Goal: Task Accomplishment & Management: Manage account settings

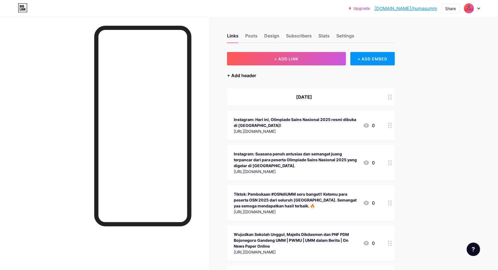
click at [245, 74] on div "+ Add header" at bounding box center [241, 75] width 29 height 7
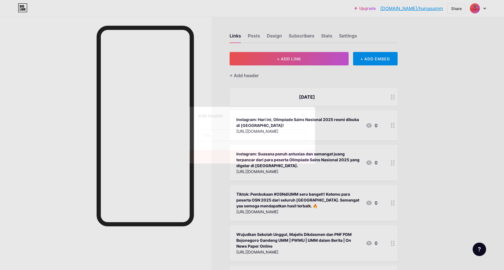
click at [236, 137] on input "text" at bounding box center [251, 135] width 107 height 11
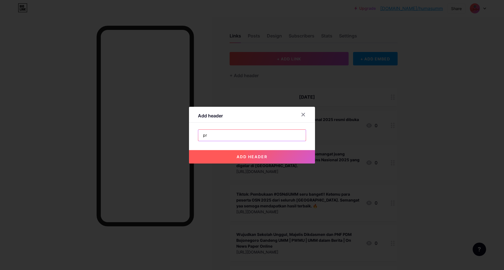
type input "p"
type input "Pra-OSN UMM"
click at [250, 158] on span "add header" at bounding box center [251, 156] width 31 height 5
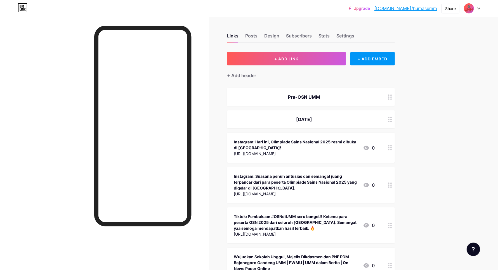
click at [312, 97] on div "Pra-OSN UMM" at bounding box center [304, 97] width 141 height 7
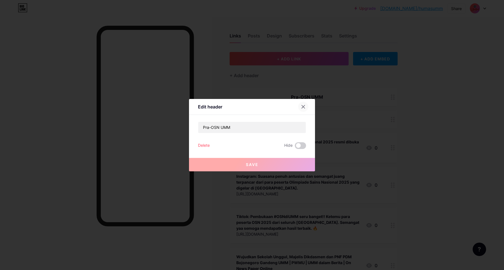
click at [300, 106] on div at bounding box center [303, 107] width 10 height 10
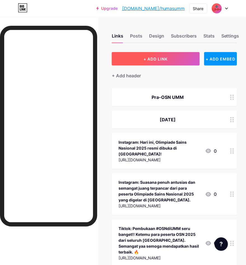
click at [180, 55] on button "+ ADD LINK" at bounding box center [156, 58] width 88 height 13
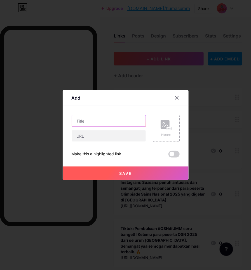
click at [103, 123] on input "text" at bounding box center [109, 120] width 74 height 11
click at [91, 123] on input "text" at bounding box center [109, 120] width 74 height 11
paste input "Universitas Muhammadiyah Malang Jadi Tuan Rumah Olimpiade Sains Nasional Baca a…"
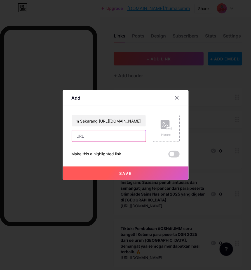
click at [92, 136] on input "text" at bounding box center [109, 135] width 74 height 11
click at [100, 139] on input "text" at bounding box center [109, 135] width 74 height 11
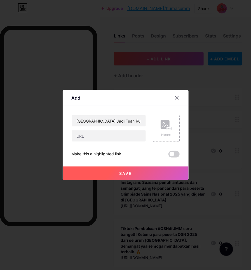
click at [112, 109] on div "Content YouTube Play YouTube video without leaving your page. ADD Vimeo Play Vi…" at bounding box center [126, 131] width 108 height 51
click at [114, 123] on input "Universitas Muhammadiyah Malang Jadi Tuan Rumah Olimpiade Sains Nasional Baca a…" at bounding box center [109, 120] width 74 height 11
click at [89, 121] on input "Universitas Muhammadiyah Malang Jadi Tuan Rumah Olimpiade Sains Nasional Baca a…" at bounding box center [109, 120] width 74 height 11
drag, startPoint x: 96, startPoint y: 122, endPoint x: 161, endPoint y: 122, distance: 65.7
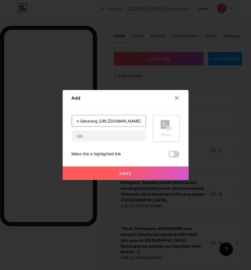
click at [161, 122] on div "Universitas Muhammadiyah Malang Jadi Tuan Rumah Olimpiade Sains Nasional Baca a…" at bounding box center [126, 128] width 108 height 27
type input "Universitas Muhammadiyah Malang Jadi Tuan Rumah Olimpiade Sains Nasional Baca a…"
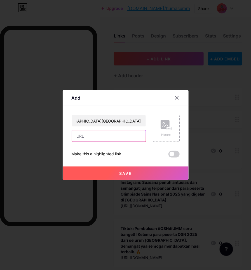
click at [101, 138] on input "text" at bounding box center [109, 135] width 74 height 11
click at [90, 137] on input "text" at bounding box center [109, 135] width 74 height 11
paste input "https://www.detik.com/edu/edutainment/d-8126426/universitas-muhammadiyah-malang…"
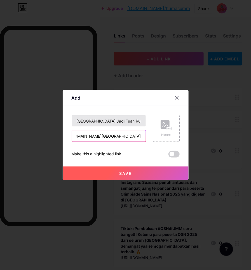
type input "https://www.detik.com/edu/edutainment/d-8126426/universitas-muhammadiyah-malang…"
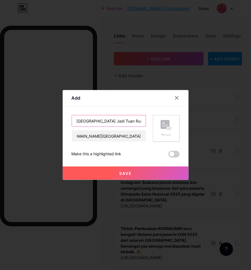
scroll to position [0, 0]
click at [122, 120] on input "Universitas Muhammadiyah Malang Jadi Tuan Rumah Olimpiade Sains Nasional Baca a…" at bounding box center [109, 120] width 74 height 11
type input "Universitas Muhammadiyah Malang Jadi Tuan Rumah Olimpiade Sains Nasional Baca a…"
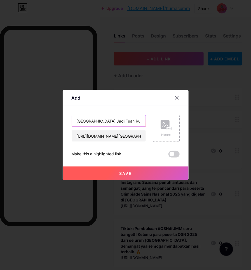
click at [137, 123] on input "Universitas Muhammadiyah Malang Jadi Tuan Rumah Olimpiade Sains Nasional Baca a…" at bounding box center [109, 120] width 74 height 11
click at [133, 124] on input "Universitas Muhammadiyah Malang Jadi Tuan Rumah Olimpiade Sains Nasional" at bounding box center [109, 120] width 74 height 11
click at [127, 118] on input "Universitas Muhammadiyah Malang Jadi Tuan Rumah Olimpiade Sains Nasional" at bounding box center [109, 120] width 74 height 11
click at [116, 123] on input "Universitas Muhammadiyah Malang Jadi Tuan Rumah Olimpiade Sains Nasional | DETI…" at bounding box center [109, 120] width 74 height 11
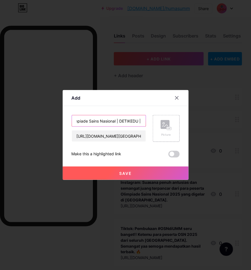
paste input "UMM dalam Berita | On News Paper Online"
type input "Universitas Muhammadiyah Malang Jadi Tuan Rumah Olimpiade Sains Nasional | DETI…"
click at [141, 175] on button "Save" at bounding box center [126, 172] width 126 height 13
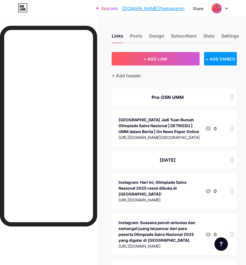
click at [167, 94] on div "Pra-OSN UMM" at bounding box center [167, 97] width 98 height 7
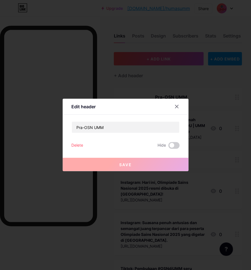
click at [168, 87] on div at bounding box center [125, 135] width 251 height 270
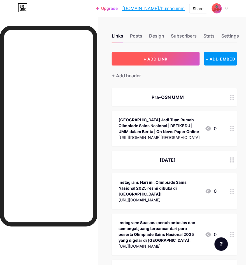
click at [153, 57] on span "+ ADD LINK" at bounding box center [155, 59] width 24 height 5
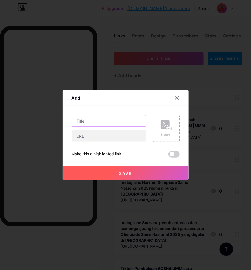
click at [84, 124] on input "text" at bounding box center [109, 120] width 74 height 11
click at [112, 122] on input "UMM Resmi Ditunjuk Jadi Tuan Rumah Olimpiade Sains Nasional" at bounding box center [109, 120] width 74 height 11
type input "UMM Resmi Ditunjuk Jadi Tuan Rumah Olimpiade Sains Nasional | SURYAKABAR.COM"
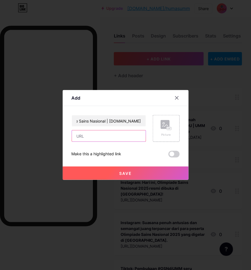
scroll to position [0, 0]
click at [82, 134] on input "text" at bounding box center [109, 135] width 74 height 11
click at [109, 139] on input "text" at bounding box center [109, 135] width 74 height 11
paste input "https://suryakabar.com/2025/07/16/umm-resmi-ditunjuk-jadi-tuan-rumah-olimpiade-…"
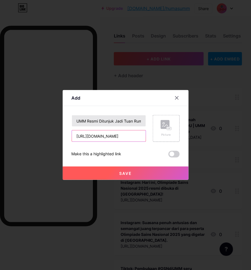
type input "https://suryakabar.com/2025/07/16/umm-resmi-ditunjuk-jadi-tuan-rumah-olimpiade-…"
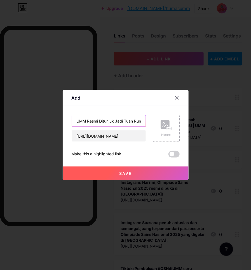
click at [133, 123] on input "UMM Resmi Ditunjuk Jadi Tuan Rumah Olimpiade Sains Nasional | SURYAKABAR.COM" at bounding box center [109, 120] width 74 height 11
click at [138, 124] on input "UMM Resmi Ditunjuk Jadi Tuan Rumah Olimpiade Sains Nasional | SURYAKABAR.COM |" at bounding box center [109, 120] width 74 height 11
paste input "UMM dalam Berita | On News Paper Online"
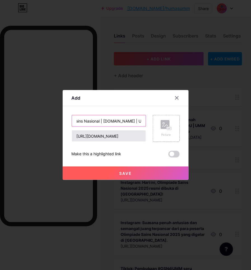
scroll to position [0, 172]
type input "UMM Resmi Ditunjuk Jadi Tuan Rumah Olimpiade Sains Nasional | SURYAKABAR.COM | …"
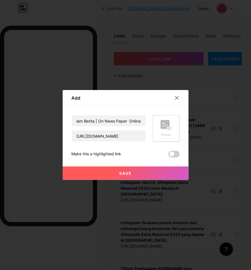
click at [130, 171] on span "Save" at bounding box center [125, 173] width 13 height 5
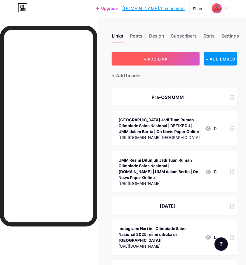
click at [156, 60] on span "+ ADD LINK" at bounding box center [155, 59] width 24 height 5
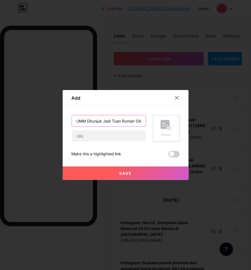
click at [113, 121] on input "UMM Ditunjuk Jadi Tuan Rumah Olimpiade Sains Nasional 2025" at bounding box center [109, 120] width 74 height 11
click at [122, 124] on input "UMM Ditunjuk Jadi Tuan Rumah Olimpiade Sains Nasional 2025 |" at bounding box center [109, 120] width 74 height 11
click at [126, 121] on input "UMM Ditunjuk Jadi Tuan Rumah Olimpiade Sains Nasional 2025 |" at bounding box center [109, 120] width 74 height 11
click at [133, 123] on input "UMM Ditunjuk Jadi Tuan Rumah Olimpiade Sains Nasional 2025 |" at bounding box center [109, 120] width 74 height 11
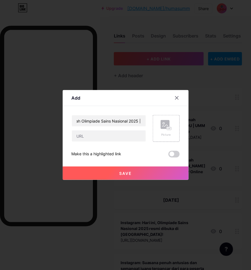
scroll to position [0, 0]
click at [127, 125] on input "UMM Ditunjuk Jadi Tuan Rumah Olimpiade Sains Nasional 2025 |" at bounding box center [109, 120] width 74 height 11
click at [131, 123] on input "UMM Ditunjuk Jadi Tuan Rumah Olimpiade Sains Nasional 2025 | KLIKMU.CO |" at bounding box center [109, 120] width 74 height 11
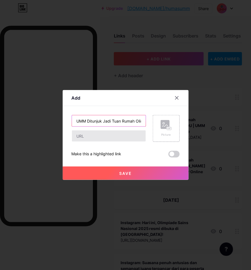
scroll to position [0, 79]
paste input "UMM dalam Berita | On News Paper Online"
type input "UMM Ditunjuk Jadi Tuan Rumah Olimpiade Sains Nasional 2025 | KLIKMU.CO | UMM da…"
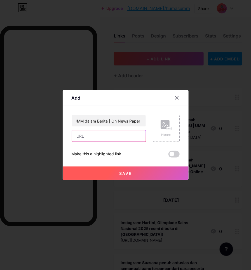
scroll to position [0, 0]
click at [91, 139] on input "text" at bounding box center [109, 135] width 74 height 11
click at [82, 136] on input "text" at bounding box center [109, 135] width 74 height 11
paste input "https://klikmu.co/umm-ditunjuk-jadi-tuan-rumah-olimpiade-sains-nasional-2025/"
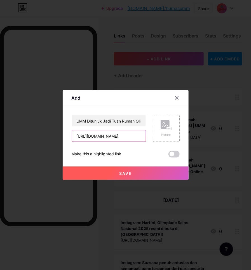
click at [88, 137] on input "https://klikmu.co/umm-ditunjuk-jadi-tuan-rumah-olimpiade-sains-nasional-2025/" at bounding box center [109, 135] width 74 height 11
type input "https://klikmu.co/umm-ditunjuk-jadi-tuan-rumah-olimpiade-sains-nasional-2025/"
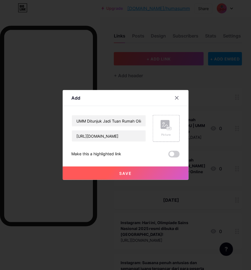
click at [120, 174] on span "Save" at bounding box center [125, 173] width 13 height 5
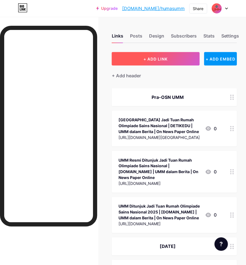
click at [160, 54] on button "+ ADD LINK" at bounding box center [156, 58] width 88 height 13
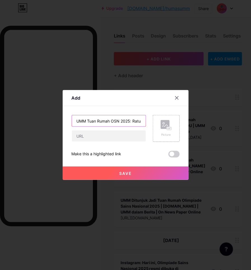
click at [135, 120] on input "UMM Tuan Rumah OSN 2025: Ratusan Siswa Siap Adu Prestasi" at bounding box center [109, 120] width 74 height 11
click at [136, 118] on input "UMM Tuan Rumah OSN 2025: Ratusan Siswa Siap Adu Prestasi | PWMU |" at bounding box center [109, 120] width 74 height 11
click at [118, 119] on input "UMM Tuan Rumah OSN 2025: Ratusan Siswa Siap Adu Prestasi | PWMU |" at bounding box center [109, 120] width 74 height 11
paste input "UMM dalam Berita | On News Paper Online"
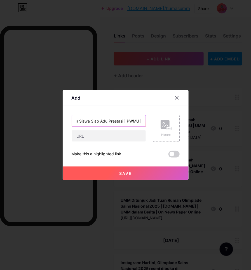
scroll to position [0, 147]
type input "UMM Tuan Rumah OSN 2025: Ratusan Siswa Siap Adu Prestasi | PWMU | UMM dalam Ber…"
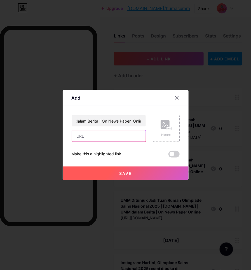
click at [89, 139] on input "text" at bounding box center [109, 135] width 74 height 11
click at [94, 135] on input "text" at bounding box center [109, 135] width 74 height 11
paste input "https://pwmu.co/umm-tuan-rumah-osn-2025-ratusan-siswa-siap-adu-prestasi/"
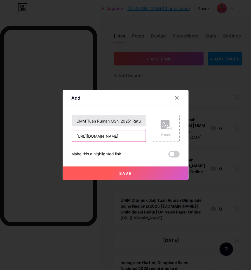
type input "https://pwmu.co/umm-tuan-rumah-osn-2025-ratusan-siswa-siap-adu-prestasi/"
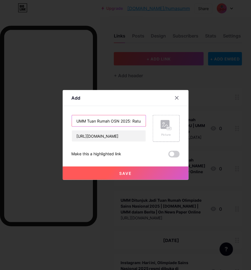
click at [116, 121] on input "UMM Tuan Rumah OSN 2025: Ratusan Siswa Siap Adu Prestasi | PWMU | UMM dalam Ber…" at bounding box center [109, 120] width 74 height 11
click at [104, 168] on button "Save" at bounding box center [126, 172] width 126 height 13
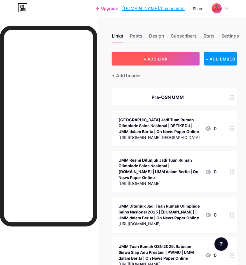
click at [142, 57] on button "+ ADD LINK" at bounding box center [156, 58] width 88 height 13
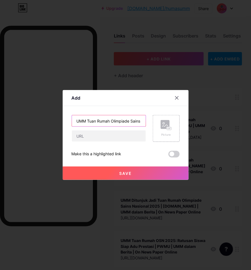
click at [122, 122] on input "UMM Tuan Rumah Olimpiade Sains Nasional SMA 2025, Hadirkan Ajang Bergengsi bagi…" at bounding box center [109, 120] width 74 height 11
click at [129, 121] on input "UMM Tuan Rumah Olimpiade Sains Nasional SMA 2025, Hadirkan Ajang Bergengsi bagi…" at bounding box center [109, 120] width 74 height 11
click at [138, 121] on input "UMM Tuan Rumah Olimpiade Sains Nasional SMA 2025, Hadirkan Ajang Bergengsi bagi…" at bounding box center [109, 120] width 74 height 11
click at [142, 122] on input "UMM Tuan Rumah Olimpiade Sains Nasional SMA 2025, Hadirkan Ajang Bergengsi bagi…" at bounding box center [109, 120] width 74 height 11
click at [140, 122] on input "UMM Tuan Rumah Olimpiade Sains Nasional SMA 2025, Hadirkan Ajang Bergengsi bagi…" at bounding box center [109, 120] width 74 height 11
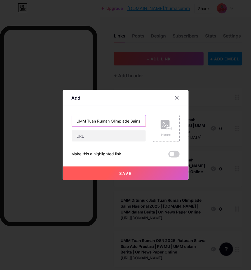
click at [133, 125] on input "UMM Tuan Rumah Olimpiade Sains Nasional SMA 2025, Hadirkan Ajang Bergengsi bagi…" at bounding box center [109, 120] width 74 height 11
paste input "UMM dalam Berita | On News Paper Online"
type input "UMM Tuan Rumah Olimpiade Sains Nasional SMA 2025, Hadirkan Ajang Bergengsi bagi…"
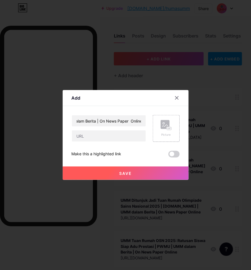
scroll to position [0, 0]
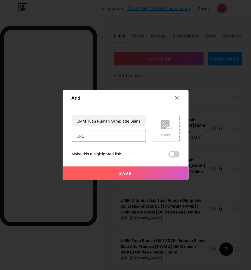
click at [114, 139] on input "text" at bounding box center [109, 135] width 74 height 11
paste input "https://beritajatim.com/umm-tuan-rumah-olimpiade-sains-nasional-sma-2025-hadirk…"
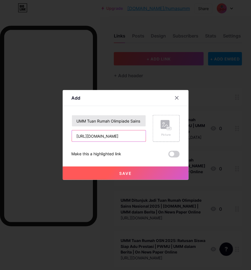
type input "https://beritajatim.com/umm-tuan-rumah-olimpiade-sains-nasional-sma-2025-hadirk…"
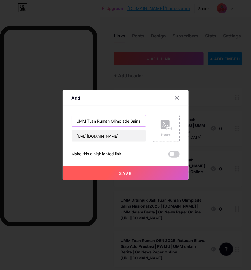
click at [120, 122] on input "UMM Tuan Rumah Olimpiade Sains Nasional SMA 2025, Hadirkan Ajang Bergengsi bagi…" at bounding box center [109, 120] width 74 height 11
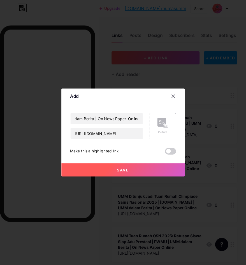
scroll to position [0, 0]
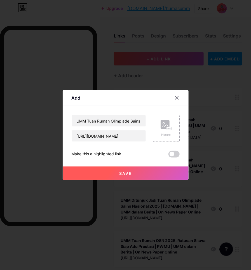
click at [131, 168] on button "Save" at bounding box center [126, 172] width 126 height 13
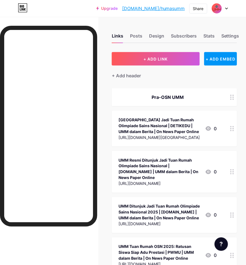
click at [222, 7] on div at bounding box center [219, 8] width 16 height 10
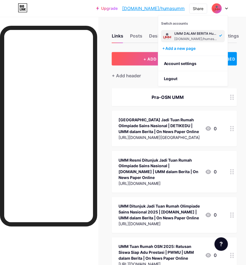
click at [96, 12] on div "Upgrade bio.link/humasu... bio.link/humasumm Share Switch accounts UMM DALAM BE…" at bounding box center [123, 8] width 246 height 10
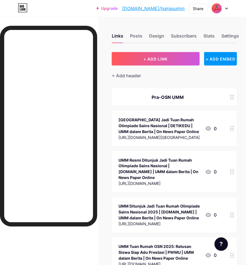
click at [224, 8] on div at bounding box center [219, 8] width 16 height 10
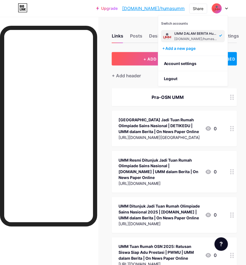
drag, startPoint x: 177, startPoint y: 66, endPoint x: 115, endPoint y: 18, distance: 78.1
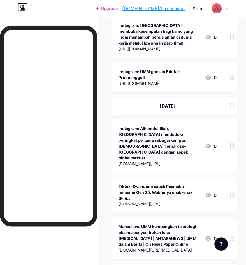
scroll to position [11603, 0]
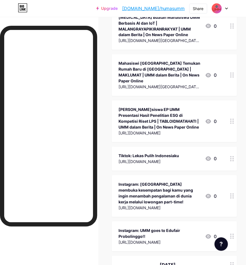
click at [223, 8] on div at bounding box center [219, 8] width 16 height 10
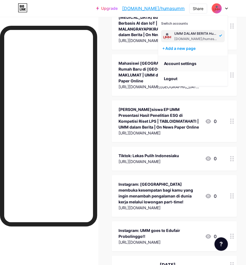
click at [194, 62] on link "Account settings" at bounding box center [192, 63] width 69 height 15
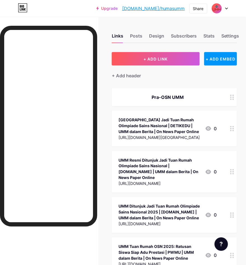
click at [226, 8] on icon at bounding box center [226, 9] width 3 height 2
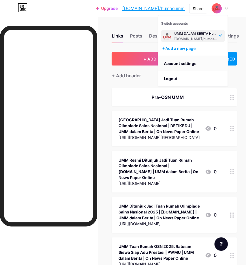
click at [183, 59] on link "Account settings" at bounding box center [192, 63] width 69 height 15
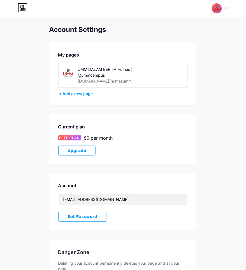
click at [224, 8] on div at bounding box center [219, 8] width 16 height 10
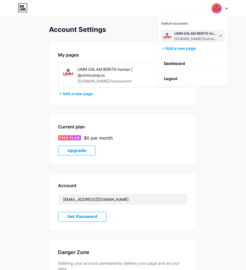
click at [114, 38] on div "Account Settings My pages UMM DALAM BERITA Humas | @ummcampus bio.link/humasumm…" at bounding box center [122, 163] width 147 height 275
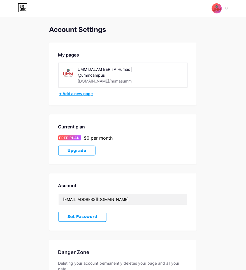
click at [78, 93] on div "+ Add a new page" at bounding box center [123, 94] width 128 height 6
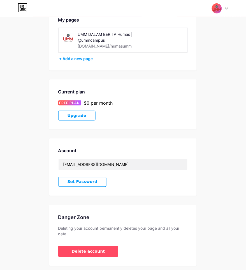
click at [219, 11] on img at bounding box center [216, 8] width 11 height 11
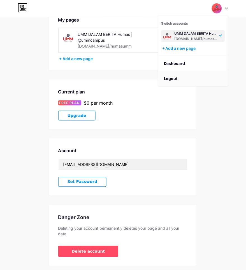
click at [192, 76] on li "Logout" at bounding box center [192, 78] width 69 height 15
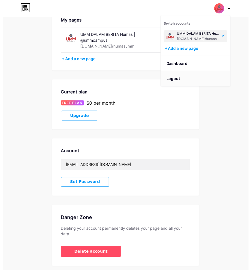
scroll to position [0, 0]
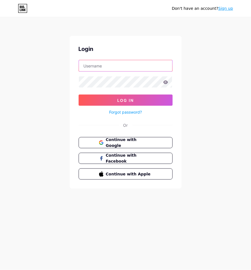
type input "humas@umm.ac.id"
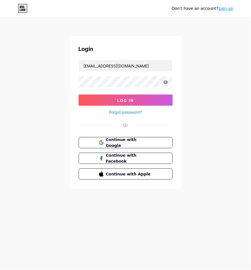
click at [165, 83] on icon at bounding box center [165, 82] width 5 height 4
click at [166, 82] on icon at bounding box center [165, 82] width 5 height 4
click at [167, 83] on icon at bounding box center [165, 82] width 5 height 4
click at [166, 83] on icon at bounding box center [165, 82] width 5 height 4
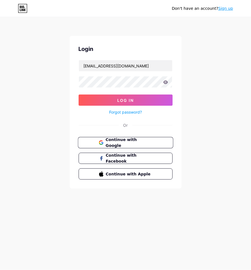
click at [131, 142] on span "Continue with Google" at bounding box center [128, 143] width 47 height 12
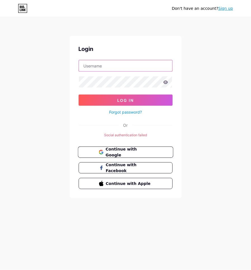
type input "[EMAIL_ADDRESS][DOMAIN_NAME]"
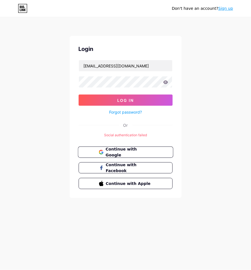
click at [131, 153] on span "Continue with Google" at bounding box center [128, 152] width 47 height 12
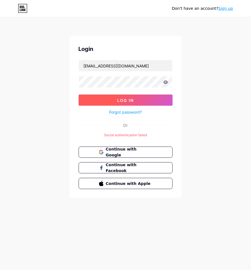
click at [118, 100] on span "Log In" at bounding box center [125, 100] width 17 height 5
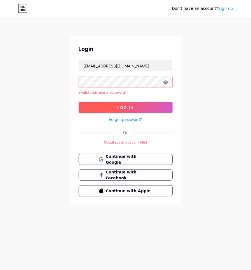
click at [125, 106] on span "Log In" at bounding box center [125, 107] width 17 height 5
click at [132, 106] on span "Log In" at bounding box center [125, 107] width 17 height 5
click at [123, 110] on button "Log In" at bounding box center [126, 107] width 94 height 11
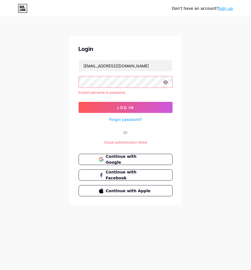
click at [224, 8] on link "Sign up" at bounding box center [225, 8] width 15 height 4
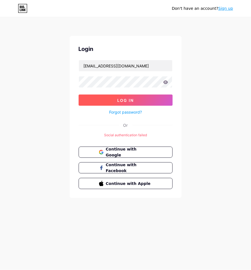
click at [109, 104] on button "Log In" at bounding box center [126, 100] width 94 height 11
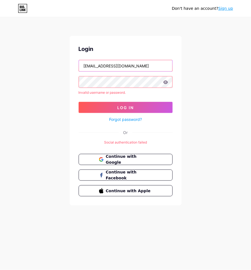
click at [121, 68] on input "[EMAIL_ADDRESS][DOMAIN_NAME]" at bounding box center [125, 65] width 93 height 11
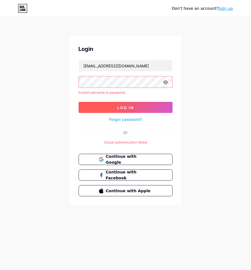
click at [149, 109] on button "Log In" at bounding box center [126, 107] width 94 height 11
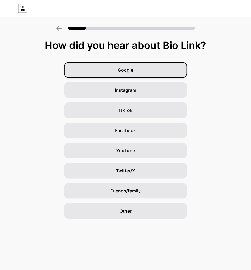
click at [142, 71] on div "Google" at bounding box center [125, 70] width 123 height 16
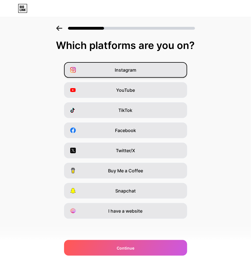
click at [124, 72] on span "Instagram" at bounding box center [126, 70] width 22 height 7
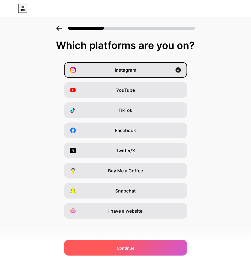
click at [133, 252] on div "Continue" at bounding box center [125, 248] width 123 height 16
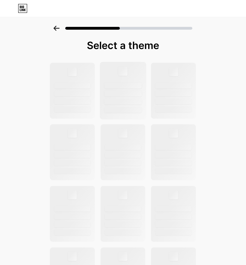
click at [117, 101] on div at bounding box center [122, 102] width 37 height 6
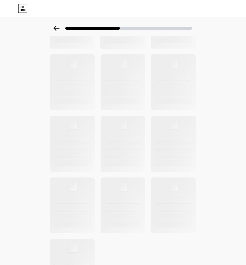
scroll to position [121, 0]
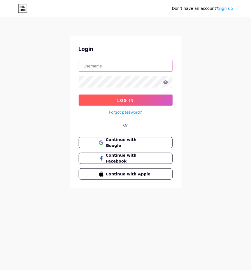
type input "[EMAIL_ADDRESS][DOMAIN_NAME]"
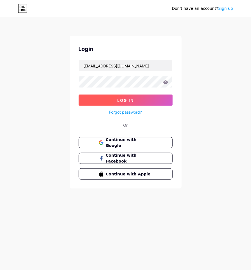
click at [138, 98] on button "Log In" at bounding box center [126, 100] width 94 height 11
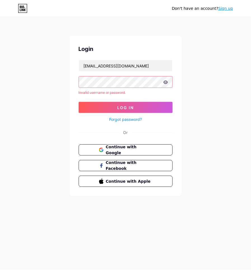
click at [165, 82] on icon at bounding box center [165, 82] width 5 height 4
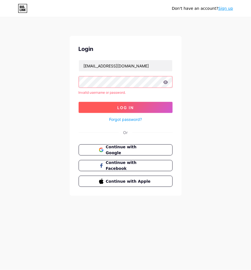
click at [146, 106] on button "Log In" at bounding box center [126, 107] width 94 height 11
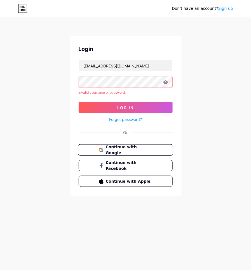
click at [142, 150] on span "Continue with Google" at bounding box center [128, 150] width 47 height 12
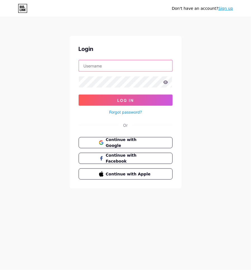
type input "[EMAIL_ADDRESS][DOMAIN_NAME]"
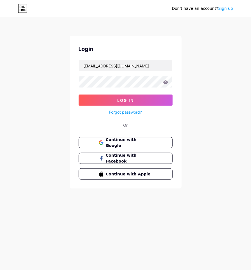
click at [166, 81] on icon at bounding box center [165, 82] width 5 height 4
click at [76, 80] on div "Login [EMAIL_ADDRESS][DOMAIN_NAME] Log In Forgot password? Or Continue with Goo…" at bounding box center [126, 112] width 112 height 153
drag, startPoint x: 190, startPoint y: 43, endPoint x: 183, endPoint y: 48, distance: 8.7
click at [190, 43] on div "Don't have an account? Sign up Login [EMAIL_ADDRESS][DOMAIN_NAME] Log In Forgot…" at bounding box center [125, 103] width 251 height 206
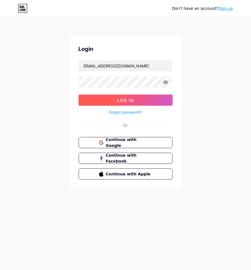
click at [150, 96] on button "Log In" at bounding box center [126, 100] width 94 height 11
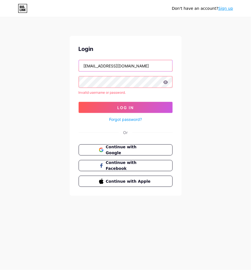
click at [132, 69] on input "[EMAIL_ADDRESS][DOMAIN_NAME]" at bounding box center [125, 65] width 93 height 11
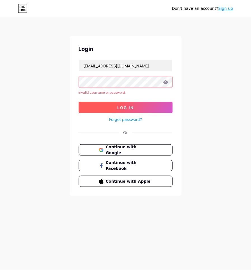
click at [132, 107] on span "Log In" at bounding box center [125, 107] width 17 height 5
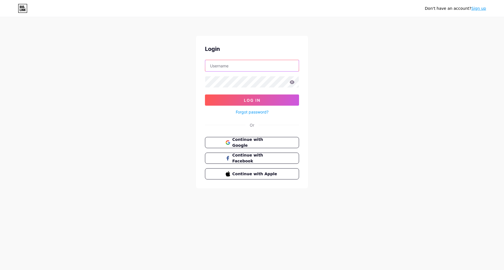
type input "[EMAIL_ADDRESS][DOMAIN_NAME]"
click at [291, 84] on icon at bounding box center [292, 82] width 5 height 4
click at [291, 82] on icon at bounding box center [291, 82] width 5 height 4
click at [292, 83] on icon at bounding box center [292, 82] width 5 height 4
click at [293, 83] on icon at bounding box center [292, 82] width 5 height 4
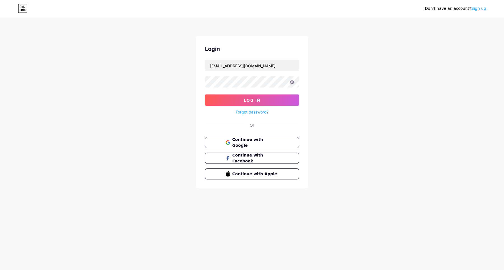
click at [293, 83] on icon at bounding box center [292, 82] width 5 height 4
click at [339, 83] on div "Don't have an account? Sign up Login humas@umm.ac.id Log In Forgot password? Or…" at bounding box center [252, 103] width 504 height 206
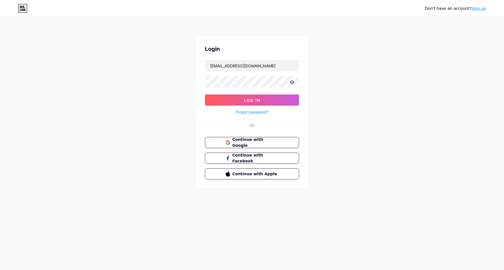
click at [361, 101] on div "Don't have an account? Sign up Login humas@umm.ac.id Log In Forgot password? Or…" at bounding box center [252, 103] width 504 height 206
click at [199, 83] on div "Login humas@umm.ac.id Log In Forgot password? Or Continue with Google Continue …" at bounding box center [252, 112] width 112 height 153
click at [205, 95] on button "Log In" at bounding box center [252, 100] width 94 height 11
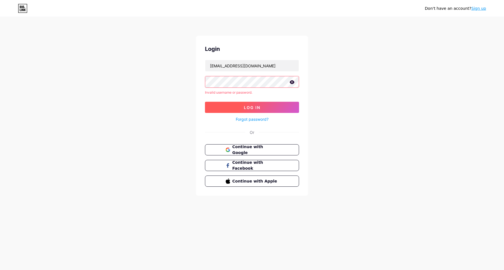
click at [223, 103] on button "Log In" at bounding box center [252, 107] width 94 height 11
click at [223, 105] on button "Log In" at bounding box center [252, 107] width 94 height 11
